Goal: Task Accomplishment & Management: Manage account settings

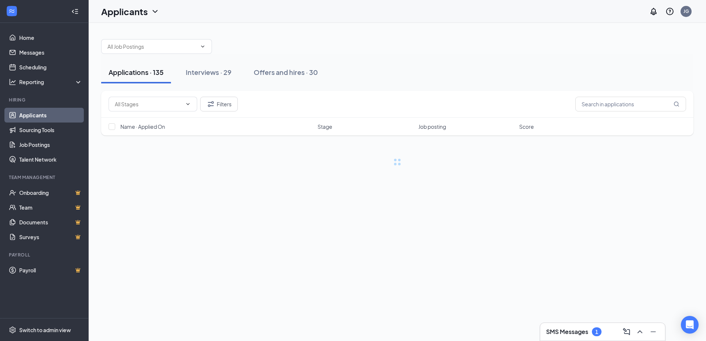
click at [562, 333] on h3 "SMS Messages" at bounding box center [567, 332] width 42 height 8
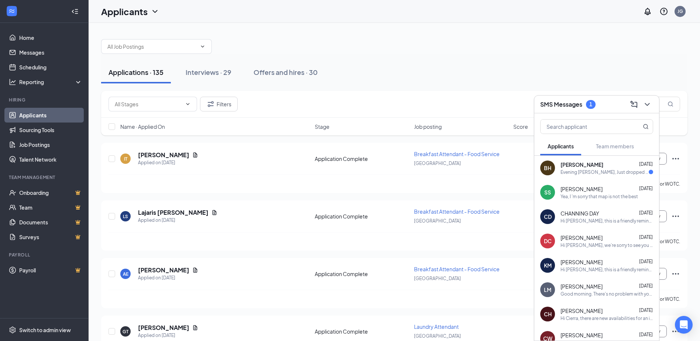
click at [594, 175] on div "Evening [PERSON_NAME], Just dropped paperwork off at the desk with [PERSON_NAME…" at bounding box center [605, 172] width 88 height 6
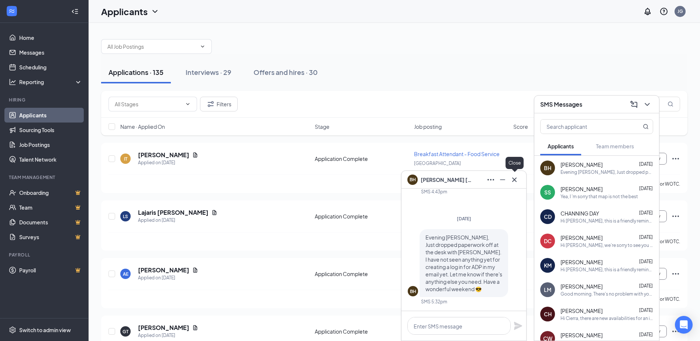
click at [517, 179] on icon "Cross" at bounding box center [514, 179] width 9 height 9
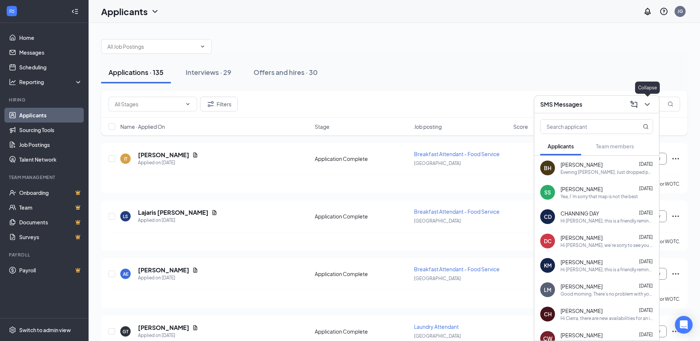
click at [646, 108] on icon "ChevronDown" at bounding box center [647, 104] width 9 height 9
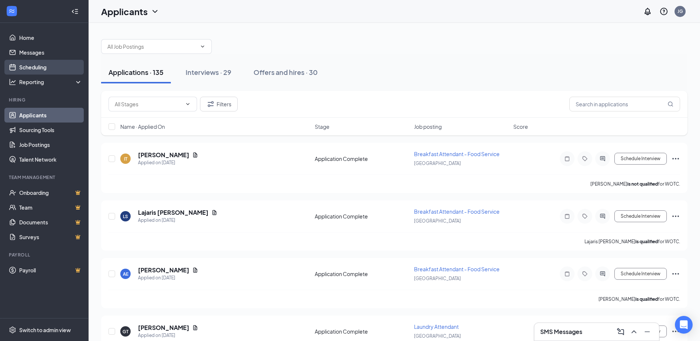
click at [27, 69] on link "Scheduling" at bounding box center [50, 67] width 63 height 15
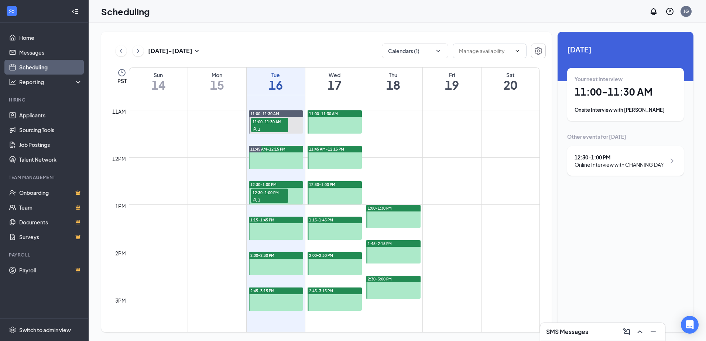
scroll to position [511, 0]
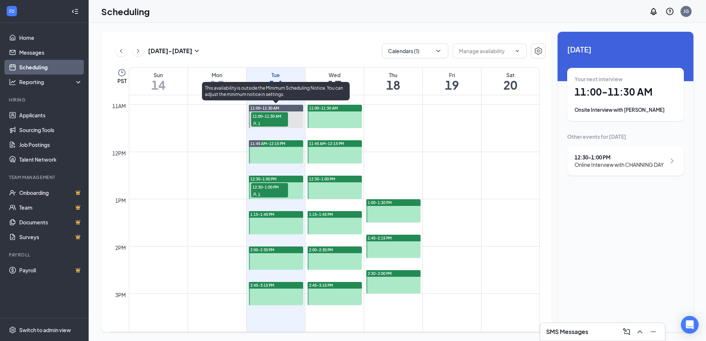
click at [263, 116] on span "11:00-11:30 AM" at bounding box center [269, 115] width 37 height 7
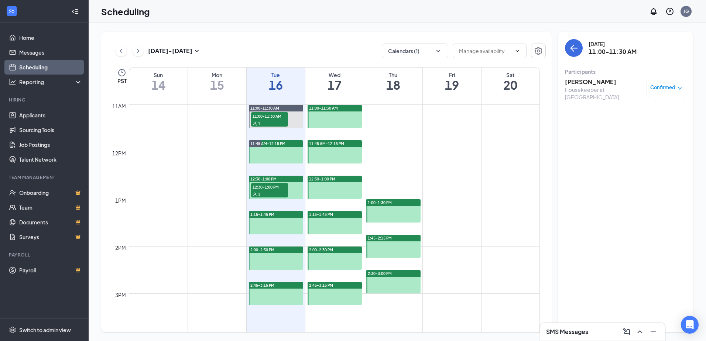
click at [271, 190] on span "12:30-1:00 PM" at bounding box center [269, 186] width 37 height 7
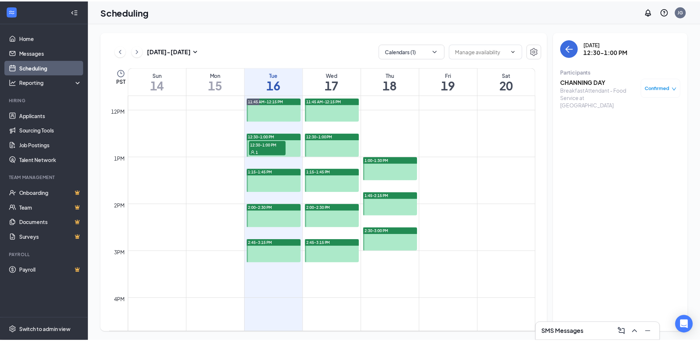
scroll to position [437, 0]
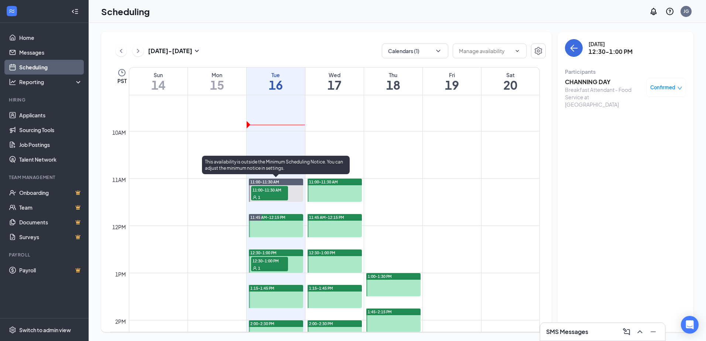
click at [260, 200] on div "11:00-11:30 AM 1" at bounding box center [269, 193] width 38 height 16
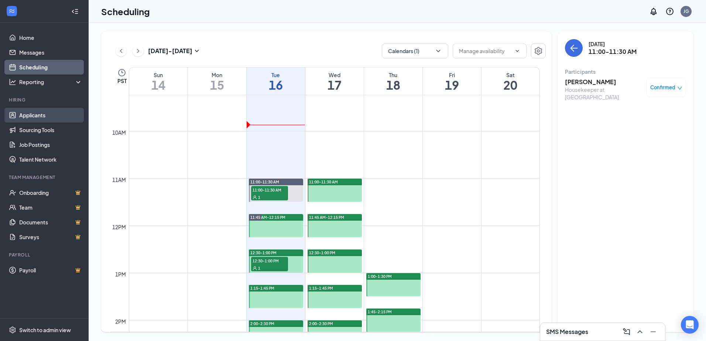
click at [26, 110] on link "Applicants" at bounding box center [50, 115] width 63 height 15
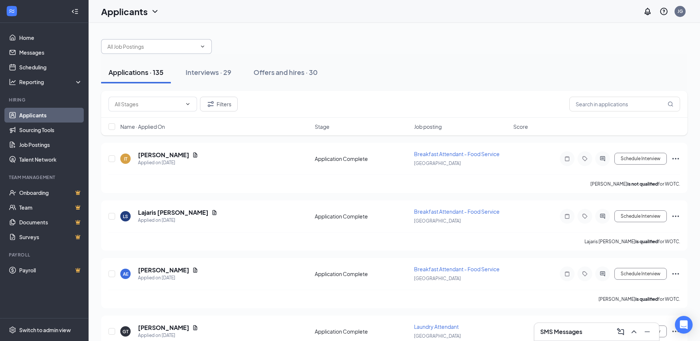
click at [189, 51] on span at bounding box center [156, 46] width 111 height 15
click at [147, 48] on input "text" at bounding box center [151, 46] width 89 height 8
click at [415, 68] on div "Applications · 135 Interviews · 29 Offers and hires · 30" at bounding box center [394, 72] width 587 height 22
click at [191, 49] on input "text" at bounding box center [151, 46] width 89 height 8
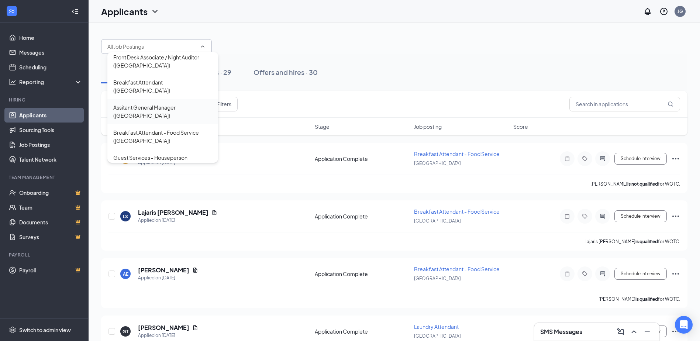
scroll to position [74, 0]
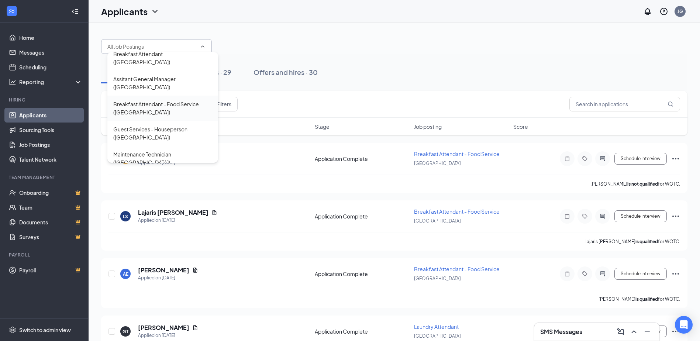
click at [153, 100] on div "Breakfast Attendant - Food Service ([GEOGRAPHIC_DATA])" at bounding box center [162, 108] width 99 height 16
type input "Breakfast Attendant - Food Service ([GEOGRAPHIC_DATA])"
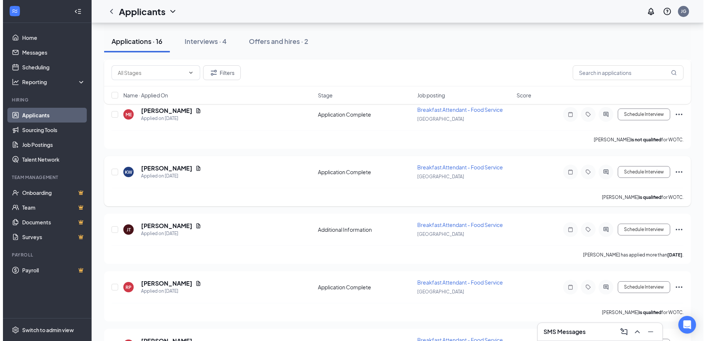
scroll to position [406, 0]
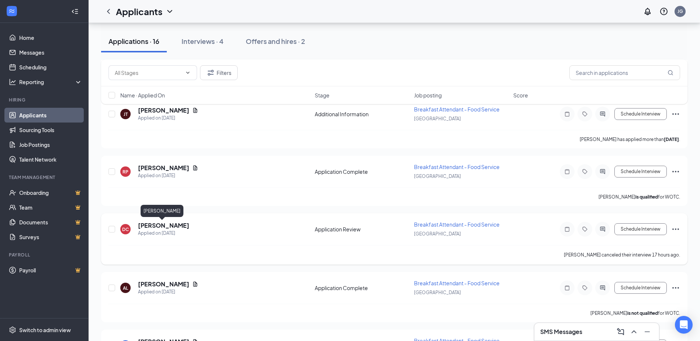
click at [167, 226] on h5 "[PERSON_NAME]" at bounding box center [163, 226] width 51 height 8
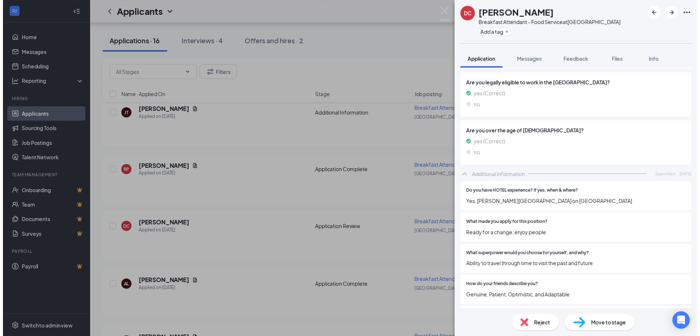
scroll to position [301, 0]
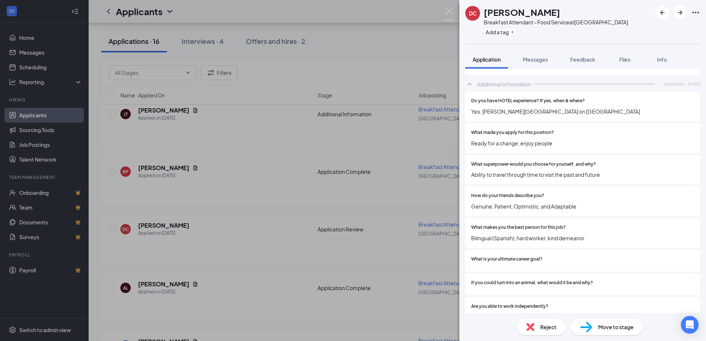
click at [618, 332] on div "Move to stage" at bounding box center [606, 327] width 71 height 16
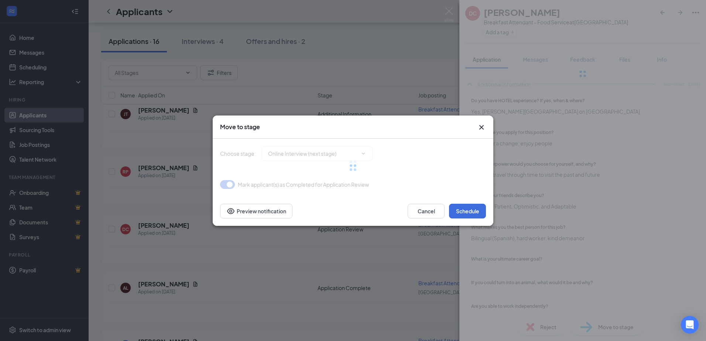
type input "Online Interview (next stage)"
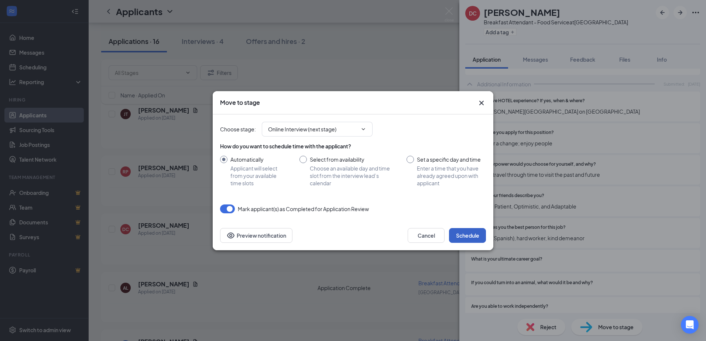
click at [479, 237] on button "Schedule" at bounding box center [467, 235] width 37 height 15
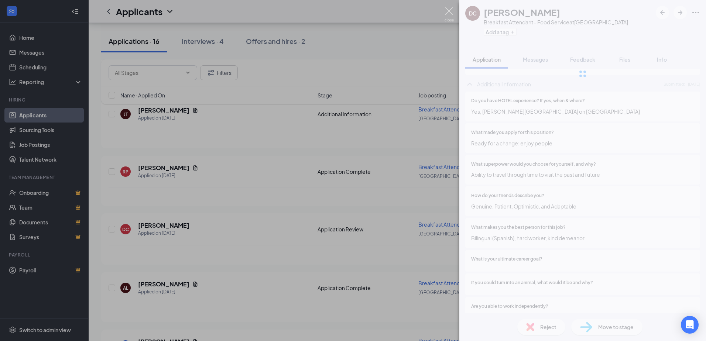
click at [446, 9] on img at bounding box center [449, 14] width 9 height 14
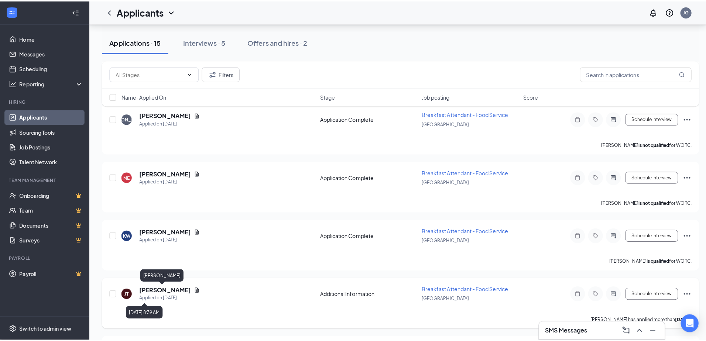
scroll to position [209, 0]
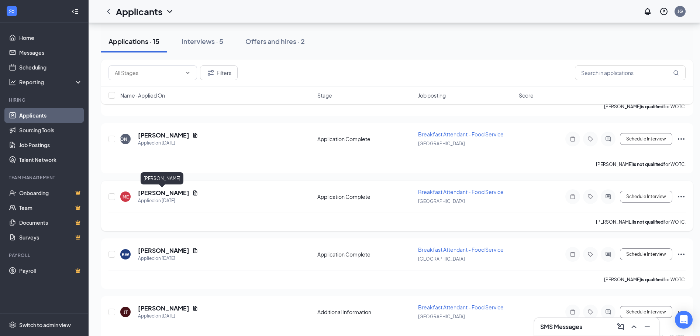
click at [150, 191] on h5 "[PERSON_NAME]" at bounding box center [163, 193] width 51 height 8
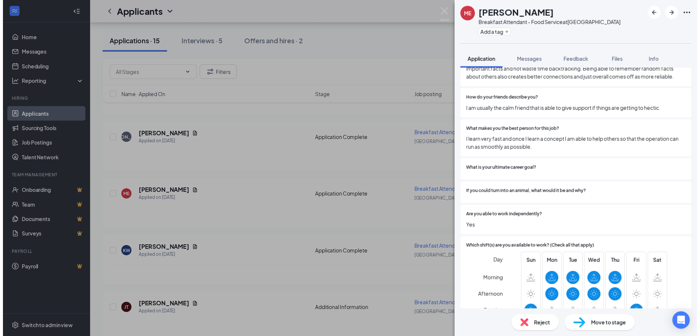
scroll to position [554, 0]
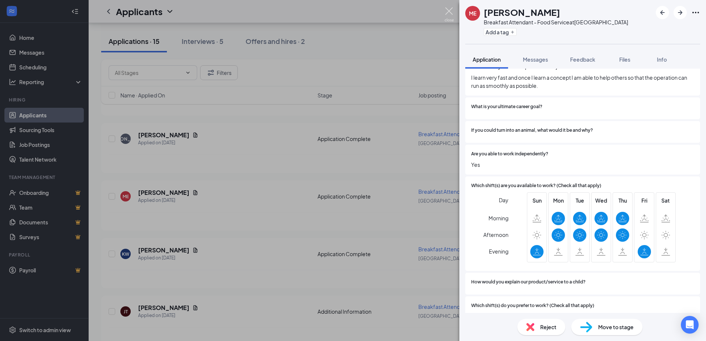
click at [453, 10] on img at bounding box center [449, 14] width 9 height 14
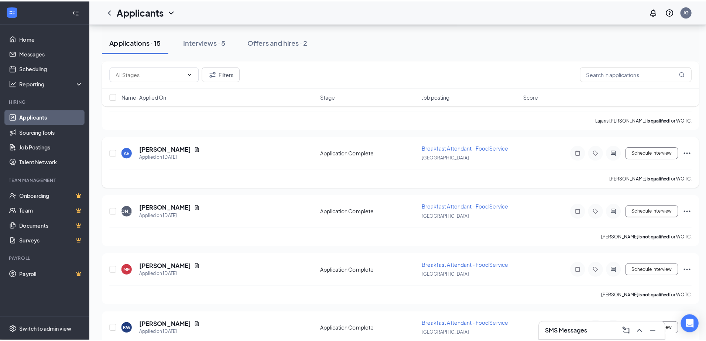
scroll to position [135, 0]
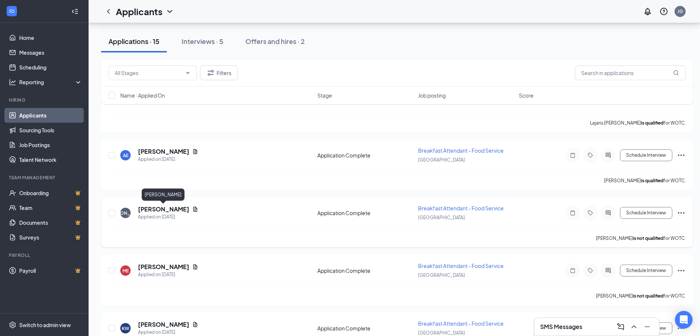
click at [147, 207] on h5 "[PERSON_NAME]" at bounding box center [163, 209] width 51 height 8
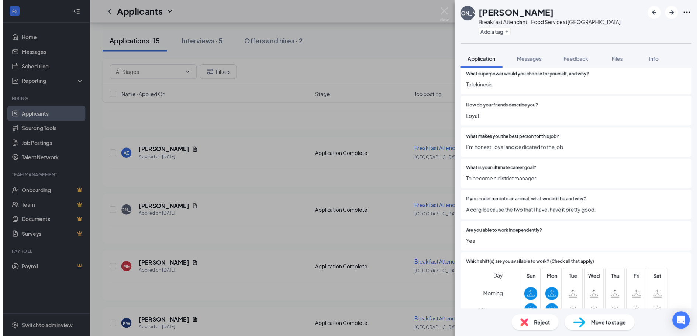
scroll to position [443, 0]
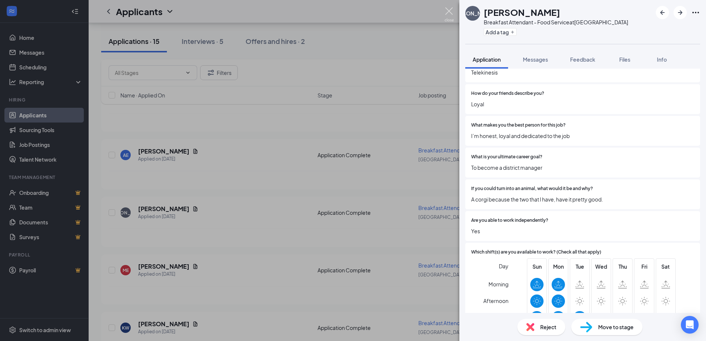
click at [449, 8] on img at bounding box center [449, 14] width 9 height 14
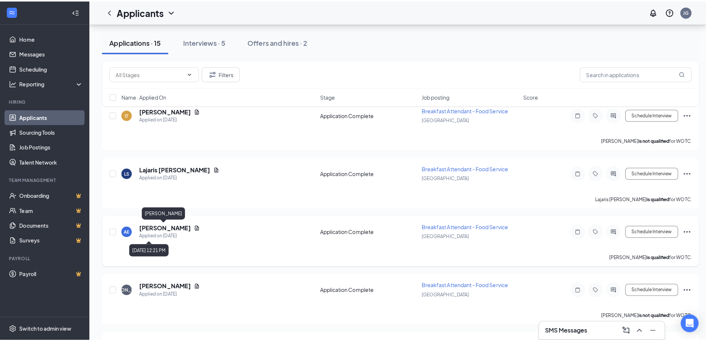
scroll to position [61, 0]
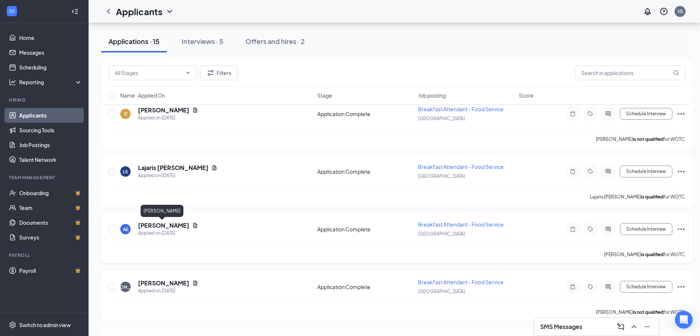
click at [157, 227] on h5 "[PERSON_NAME]" at bounding box center [163, 225] width 51 height 8
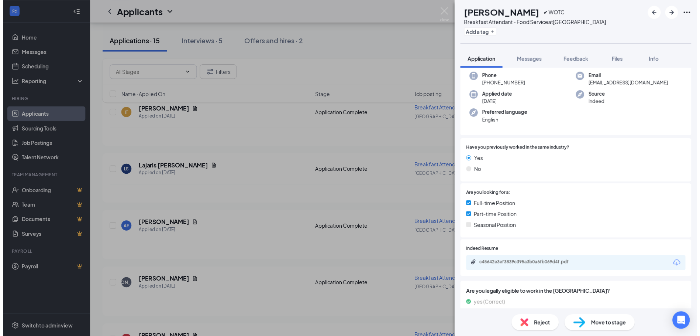
scroll to position [185, 0]
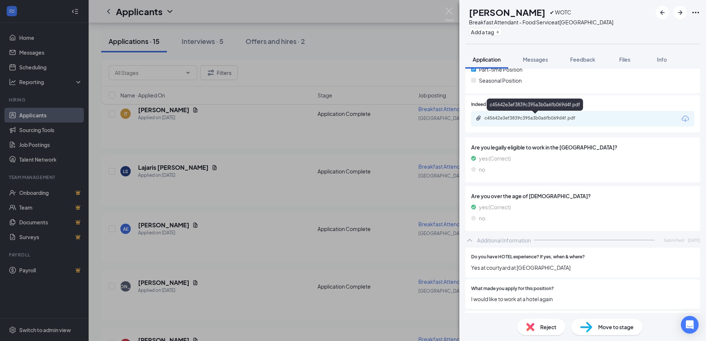
click at [511, 113] on div "c45642e3ef3839c395a3b0a6fb069d4f.pdf" at bounding box center [535, 106] width 96 height 15
click at [501, 120] on div "c45642e3ef3839c395a3b0a6fb069d4f.pdf" at bounding box center [535, 118] width 103 height 6
click at [603, 330] on span "Move to stage" at bounding box center [615, 327] width 35 height 8
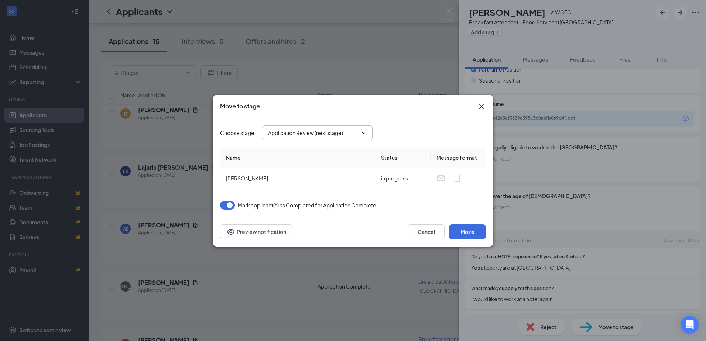
drag, startPoint x: 360, startPoint y: 126, endPoint x: 359, endPoint y: 139, distance: 13.7
click at [360, 127] on span "Application Review (next stage)" at bounding box center [317, 133] width 111 height 15
click at [360, 137] on span "Application Review (next stage)" at bounding box center [317, 133] width 111 height 15
click at [301, 133] on input "Application Review (next stage)" at bounding box center [312, 133] width 89 height 8
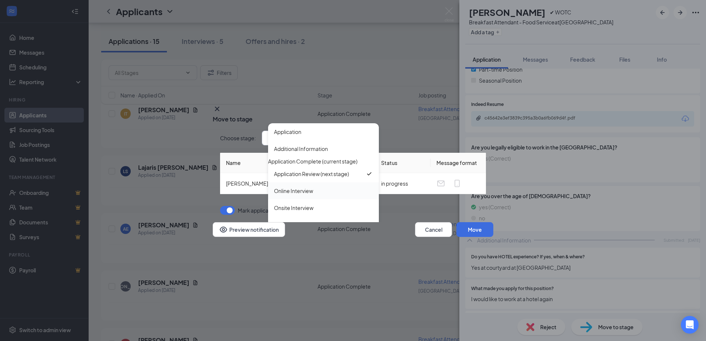
click at [309, 195] on div "Online Interview" at bounding box center [293, 191] width 39 height 8
type input "Online Interview"
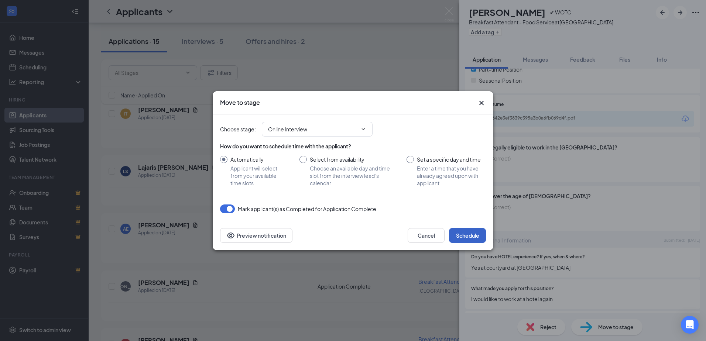
click at [455, 242] on button "Schedule" at bounding box center [467, 235] width 37 height 15
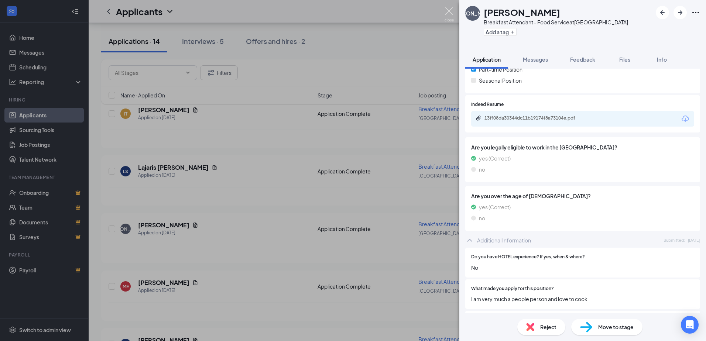
click at [449, 11] on img at bounding box center [449, 14] width 9 height 14
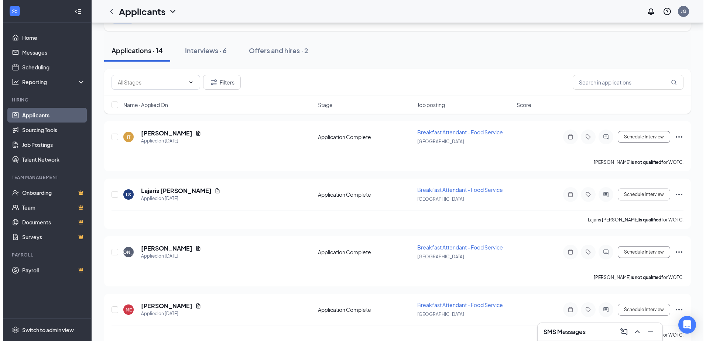
scroll to position [37, 0]
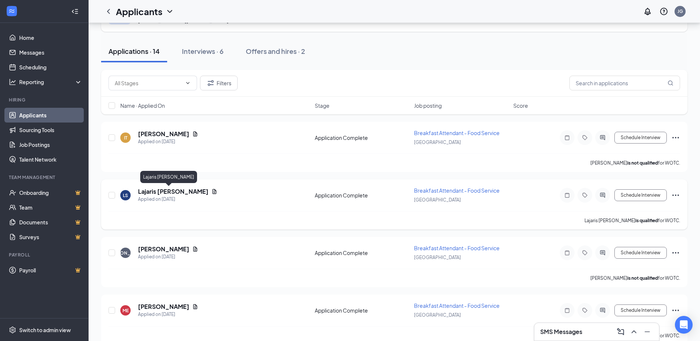
click at [144, 191] on h5 "Lajaris [PERSON_NAME]" at bounding box center [173, 192] width 71 height 8
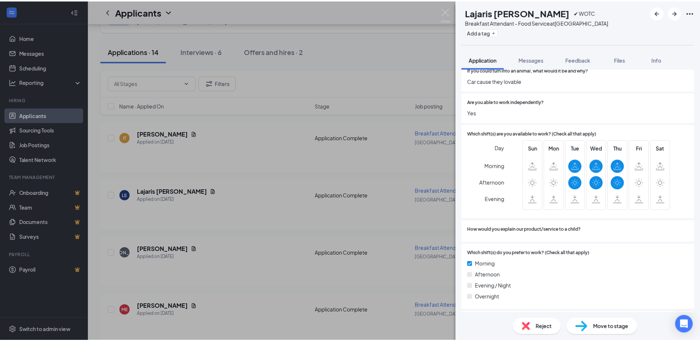
scroll to position [554, 0]
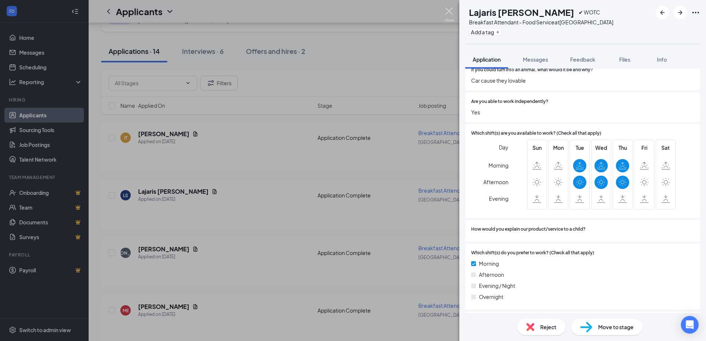
click at [446, 10] on img at bounding box center [449, 14] width 9 height 14
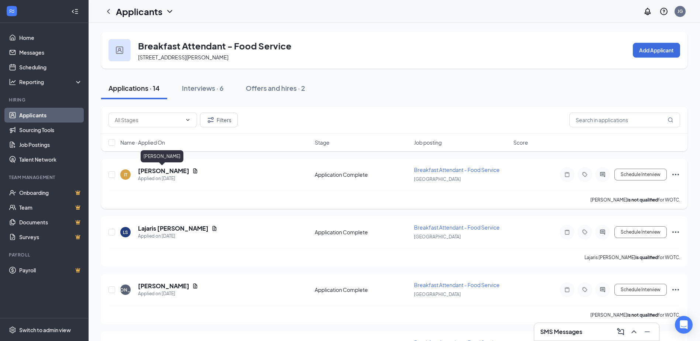
click at [152, 174] on h5 "[PERSON_NAME]" at bounding box center [163, 171] width 51 height 8
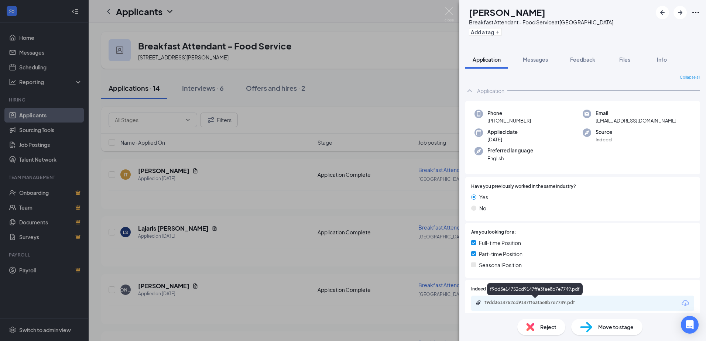
click at [517, 304] on div "f9dd3e14752cd9147ffe3fae8b7e7749.pdf" at bounding box center [535, 303] width 103 height 6
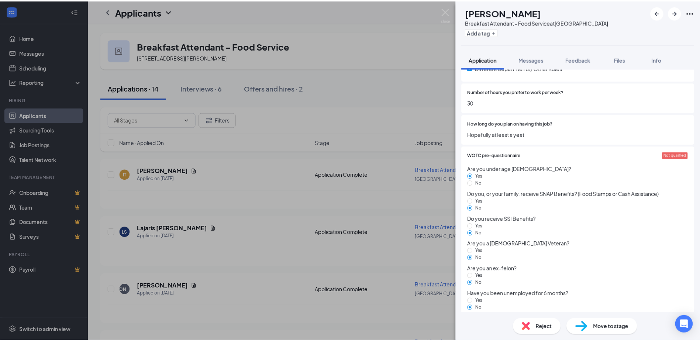
scroll to position [865, 0]
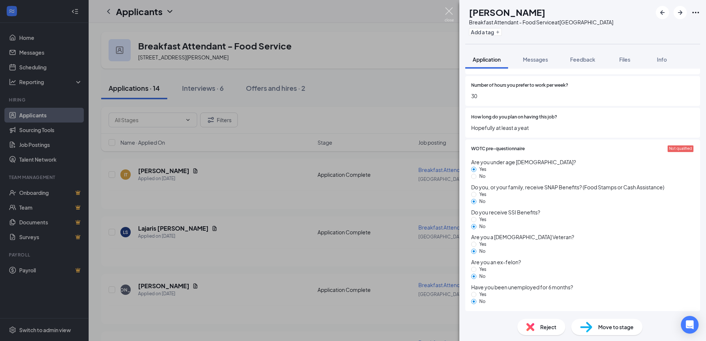
click at [449, 12] on img at bounding box center [449, 14] width 9 height 14
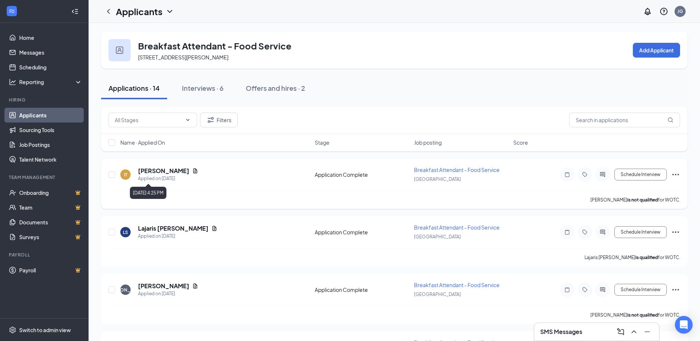
click at [162, 171] on h5 "[PERSON_NAME]" at bounding box center [163, 171] width 51 height 8
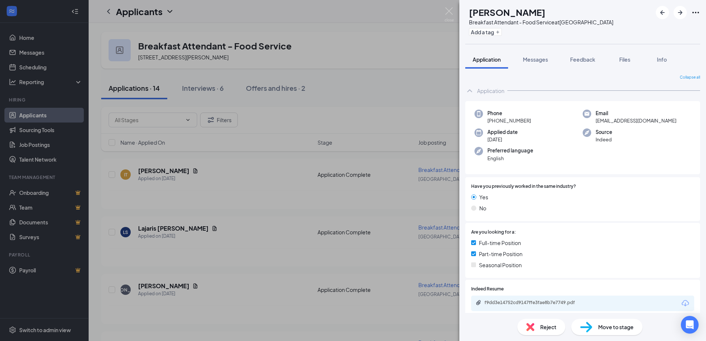
click at [601, 329] on span "Move to stage" at bounding box center [615, 327] width 35 height 8
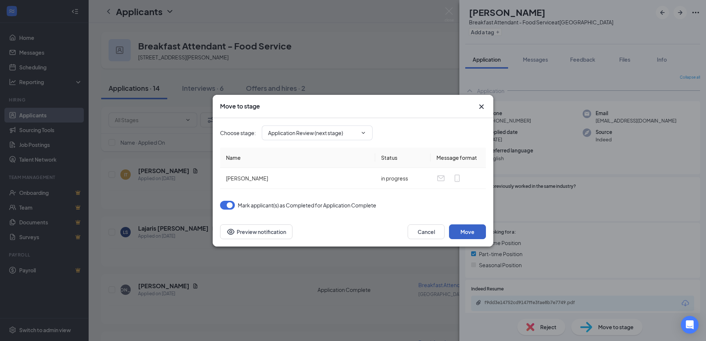
click at [471, 231] on button "Move" at bounding box center [467, 231] width 37 height 15
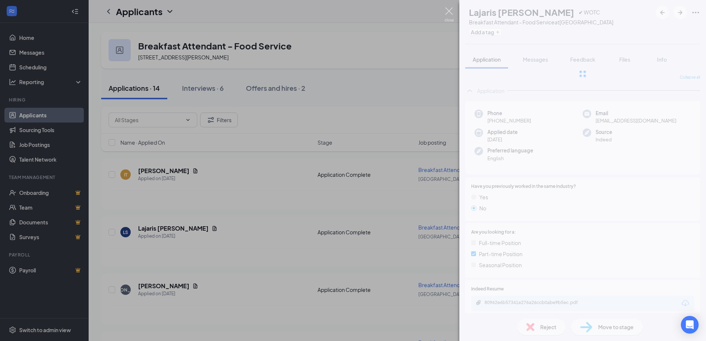
click at [449, 11] on img at bounding box center [449, 14] width 9 height 14
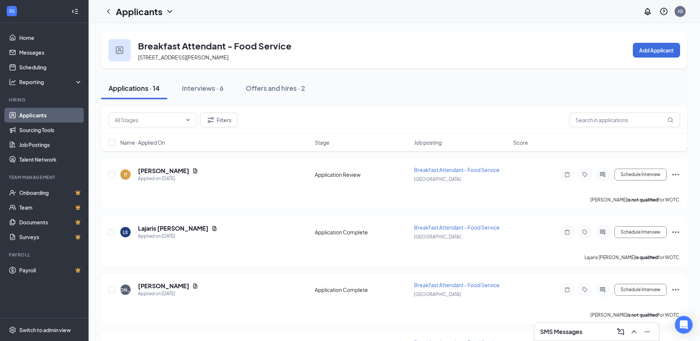
click at [109, 14] on icon "ChevronLeft" at bounding box center [108, 11] width 9 height 9
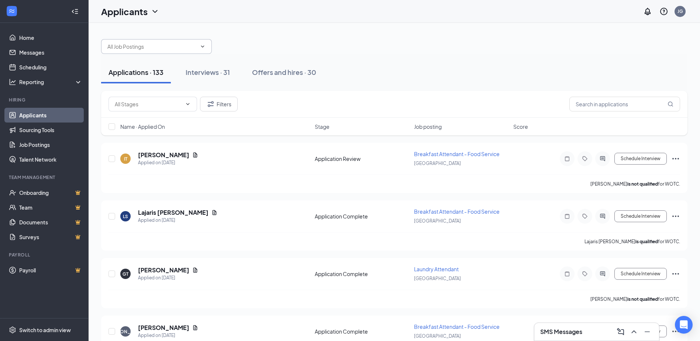
click at [145, 45] on input "text" at bounding box center [151, 46] width 89 height 8
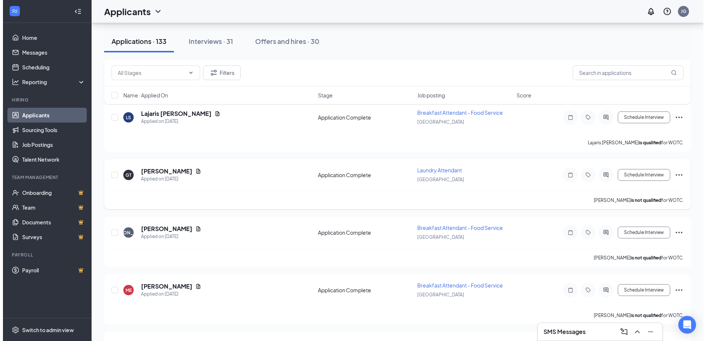
scroll to position [148, 0]
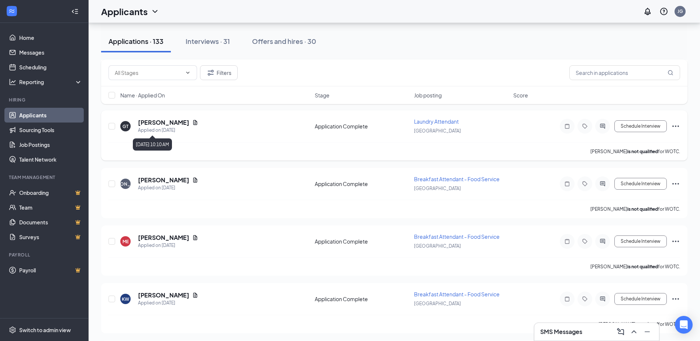
click at [151, 120] on h5 "[PERSON_NAME]" at bounding box center [163, 123] width 51 height 8
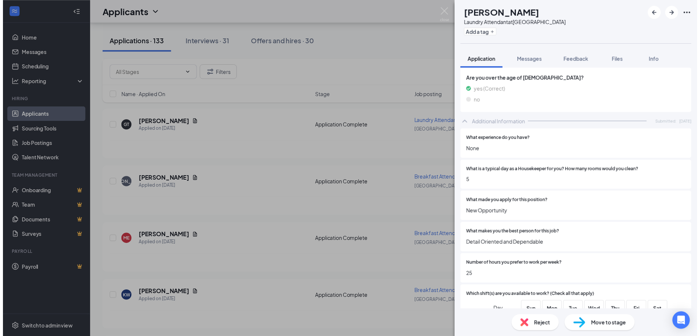
scroll to position [406, 0]
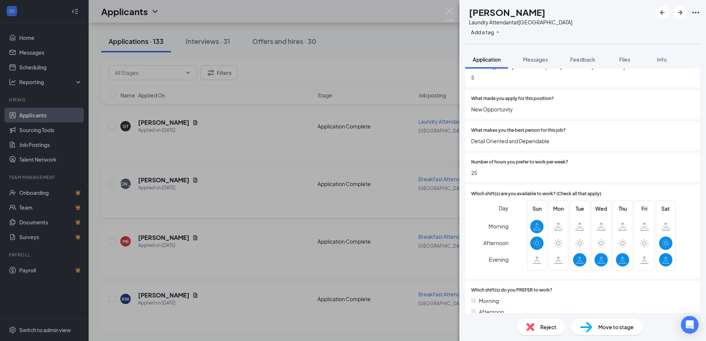
drag, startPoint x: 445, startPoint y: 7, endPoint x: 231, endPoint y: 168, distance: 268.6
click at [446, 7] on div "GT [PERSON_NAME] Laundry Attendant at [GEOGRAPHIC_DATA] Add a tag Application M…" at bounding box center [353, 170] width 706 height 341
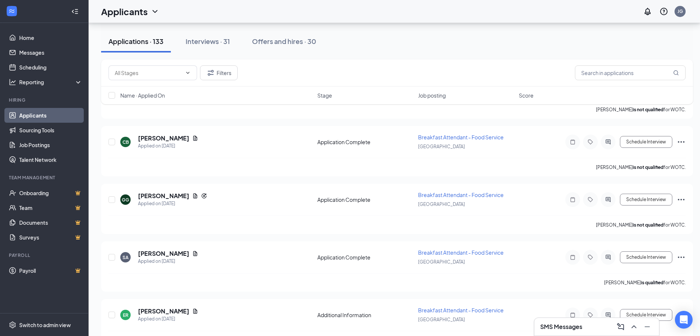
scroll to position [554, 0]
